Goal: Check status: Check status

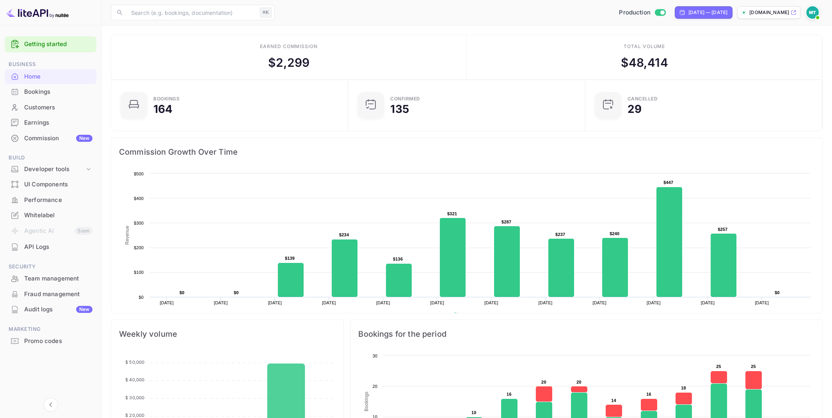
scroll to position [127, 232]
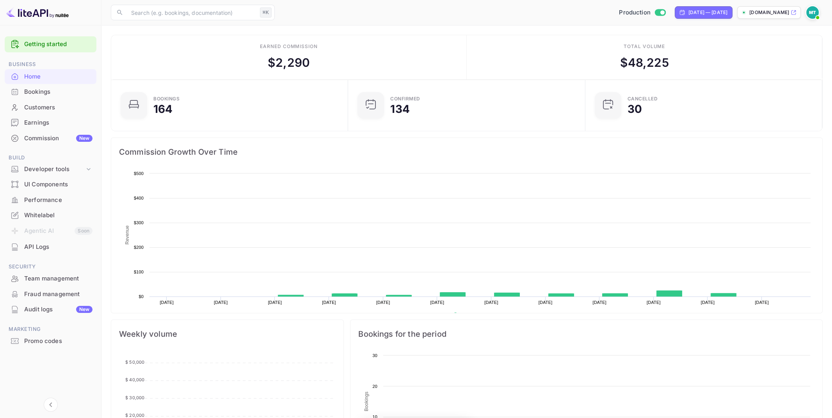
scroll to position [127, 232]
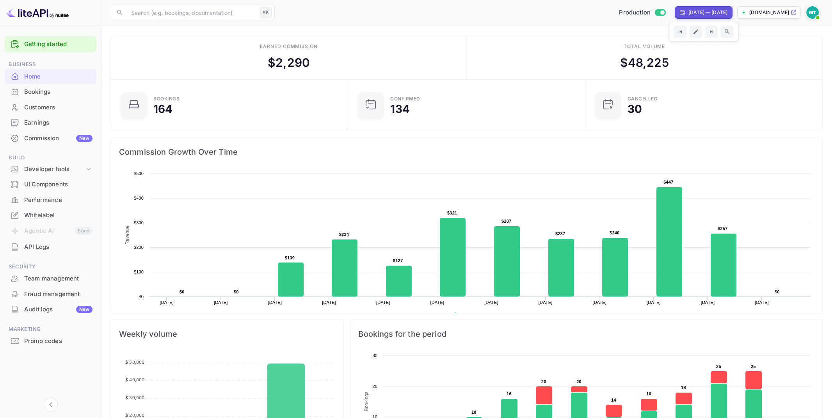
click at [708, 14] on div "Sep 30, 2025 — Oct 11, 2025" at bounding box center [707, 12] width 39 height 7
select select "8"
select select "2025"
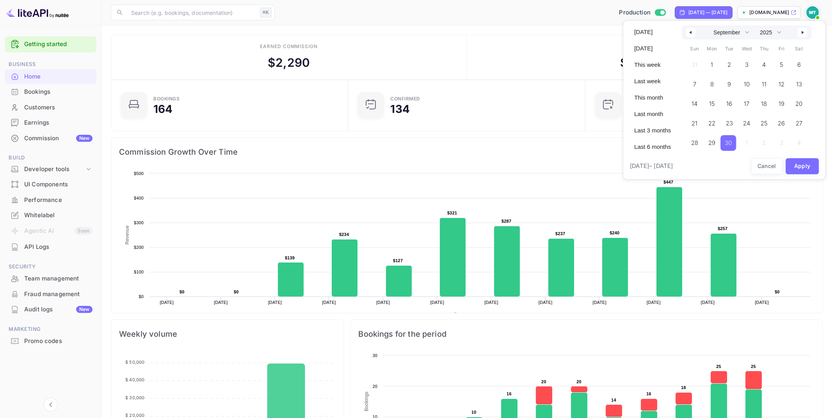
click at [806, 34] on button "button" at bounding box center [802, 32] width 9 height 9
select select "9"
click at [747, 62] on span "1" at bounding box center [747, 65] width 18 height 16
drag, startPoint x: 710, startPoint y: 100, endPoint x: 774, endPoint y: 156, distance: 84.9
click at [711, 100] on span "13" at bounding box center [711, 104] width 6 height 14
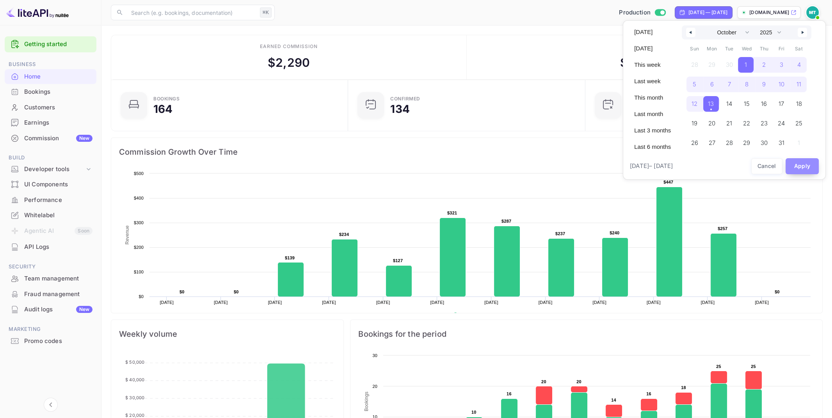
click at [807, 170] on button "Apply" at bounding box center [803, 166] width 34 height 16
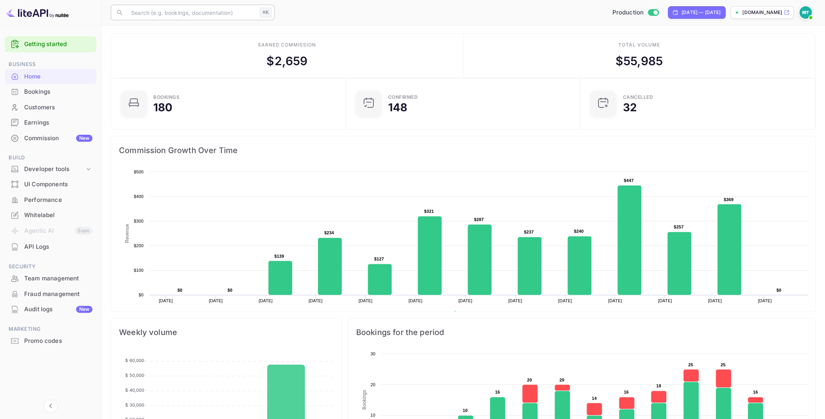
scroll to position [127, 230]
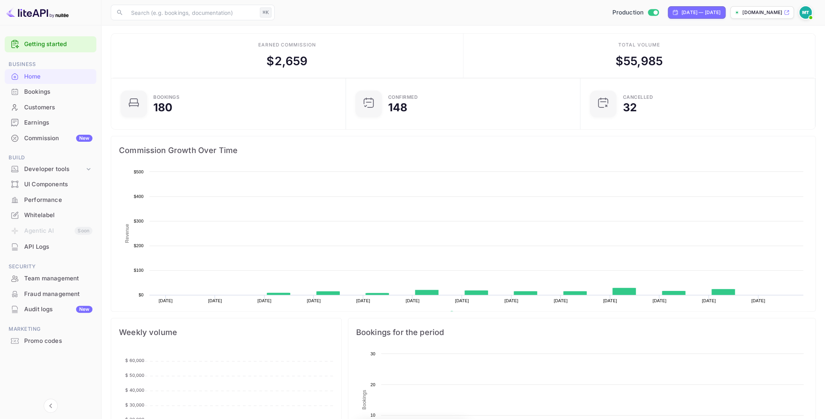
scroll to position [127, 230]
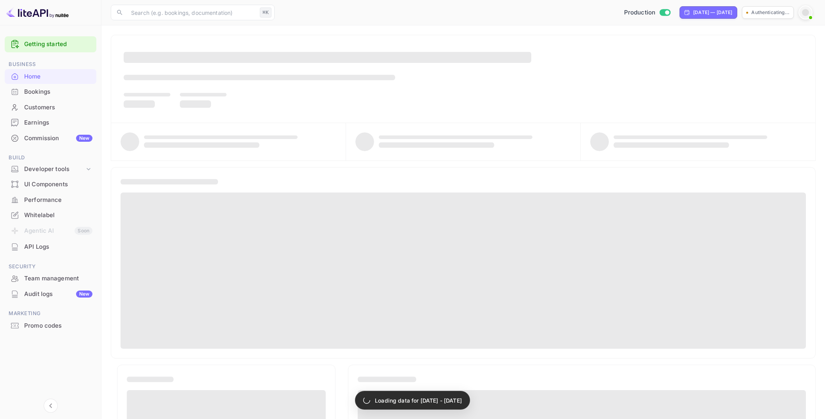
scroll to position [2, 0]
